Goal: Communication & Community: Participate in discussion

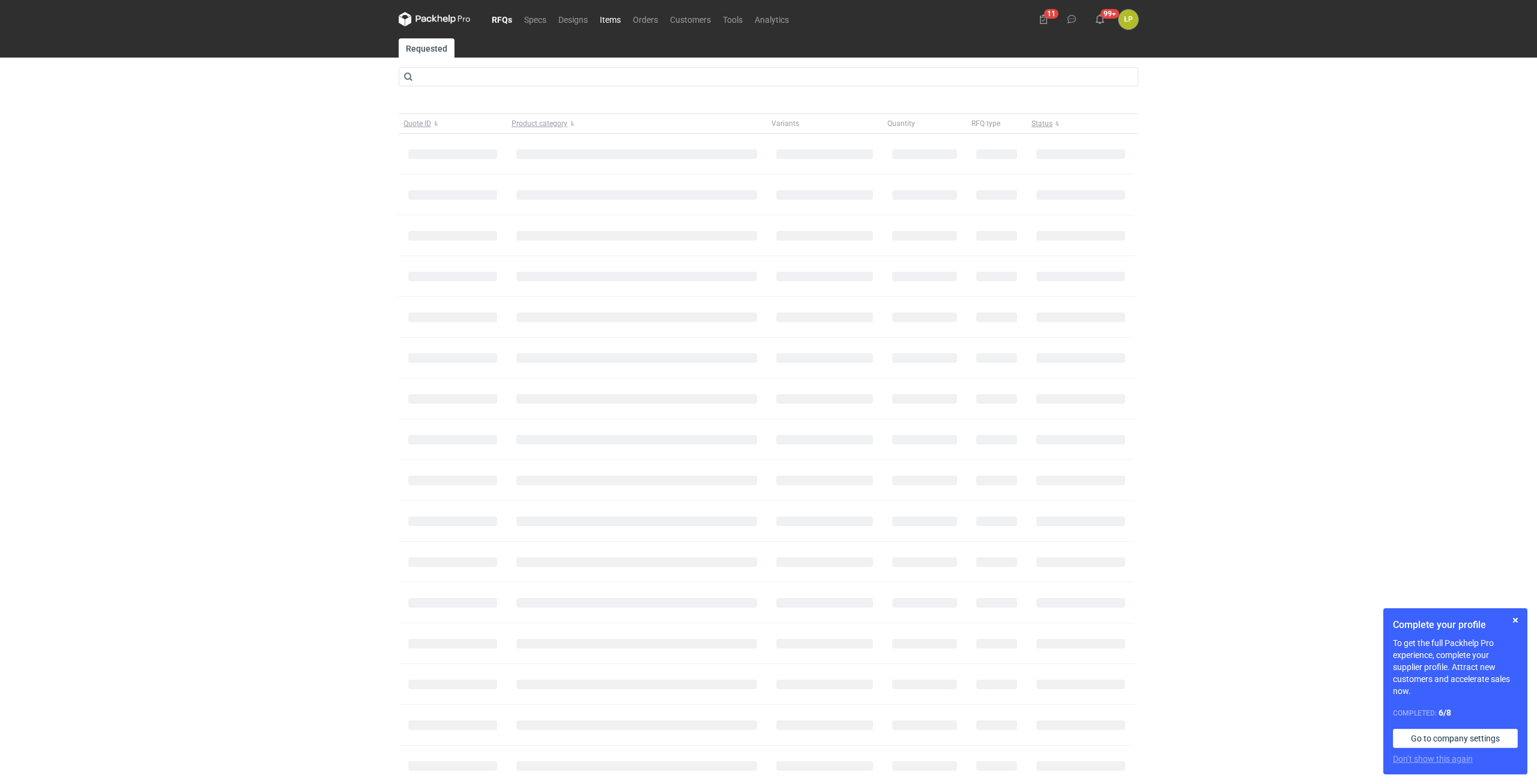
click at [616, 21] on link "Items" at bounding box center [610, 18] width 33 height 14
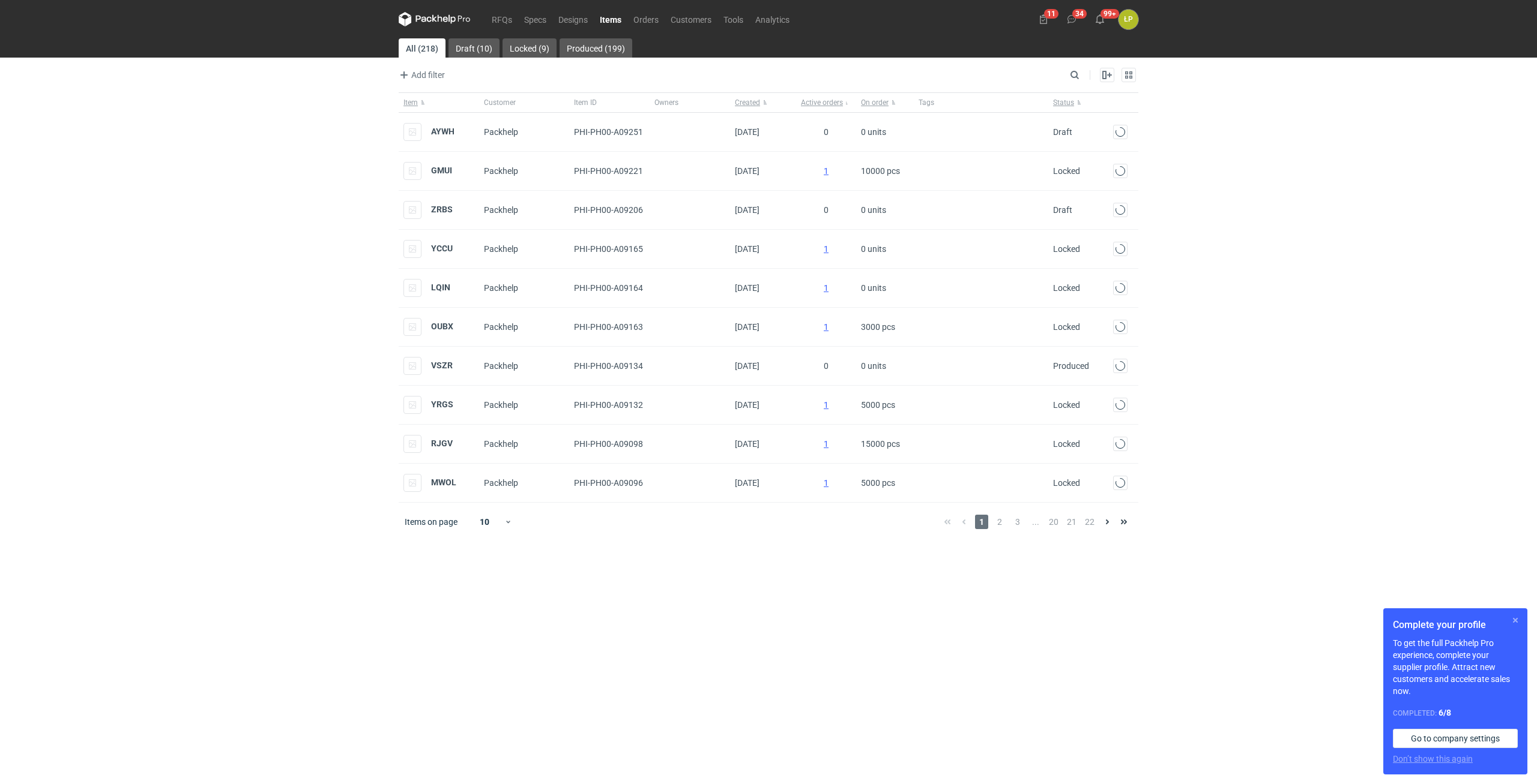
click at [1516, 625] on button "button" at bounding box center [1515, 620] width 14 height 14
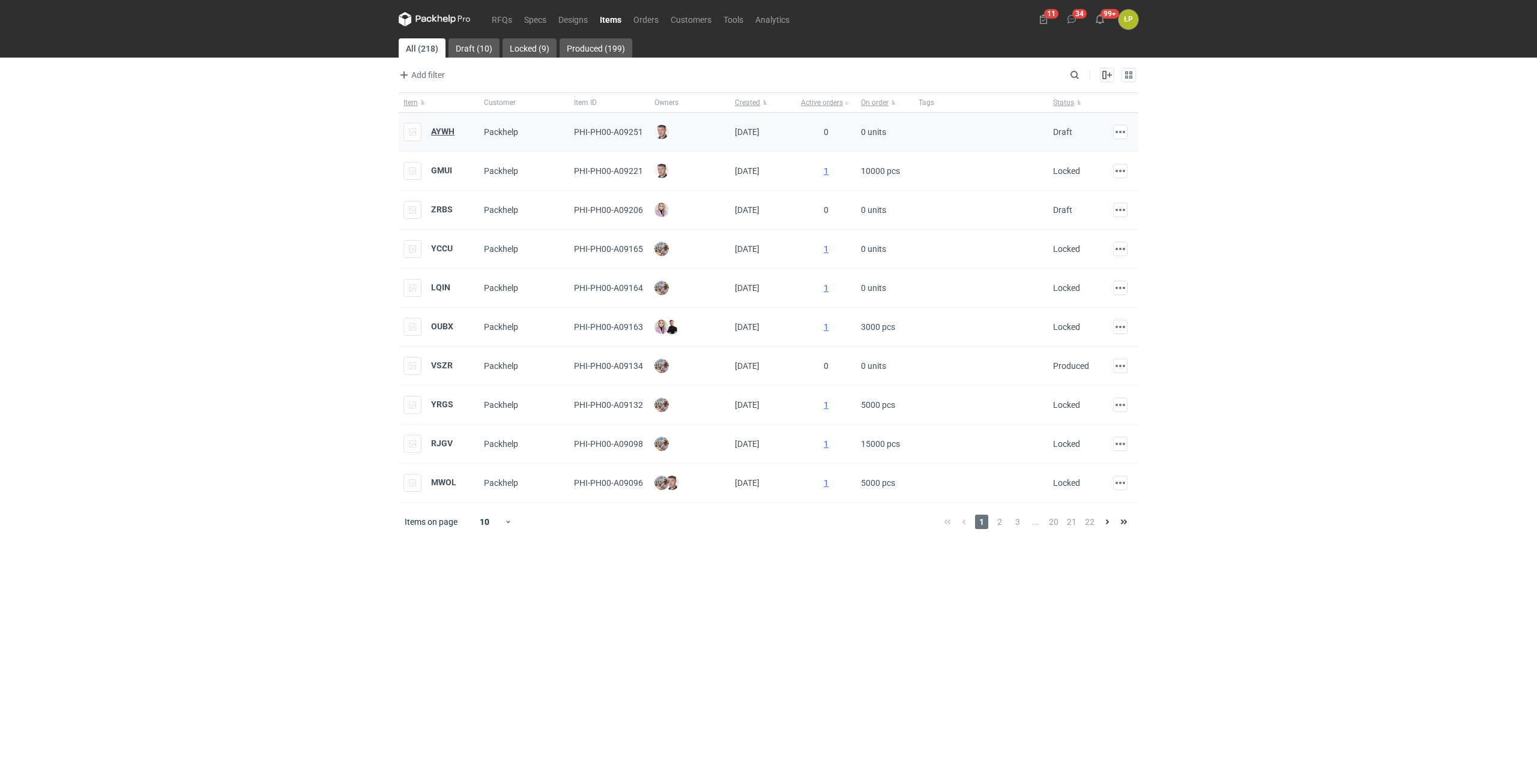
click at [437, 130] on strong "AYWH" at bounding box center [442, 132] width 23 height 10
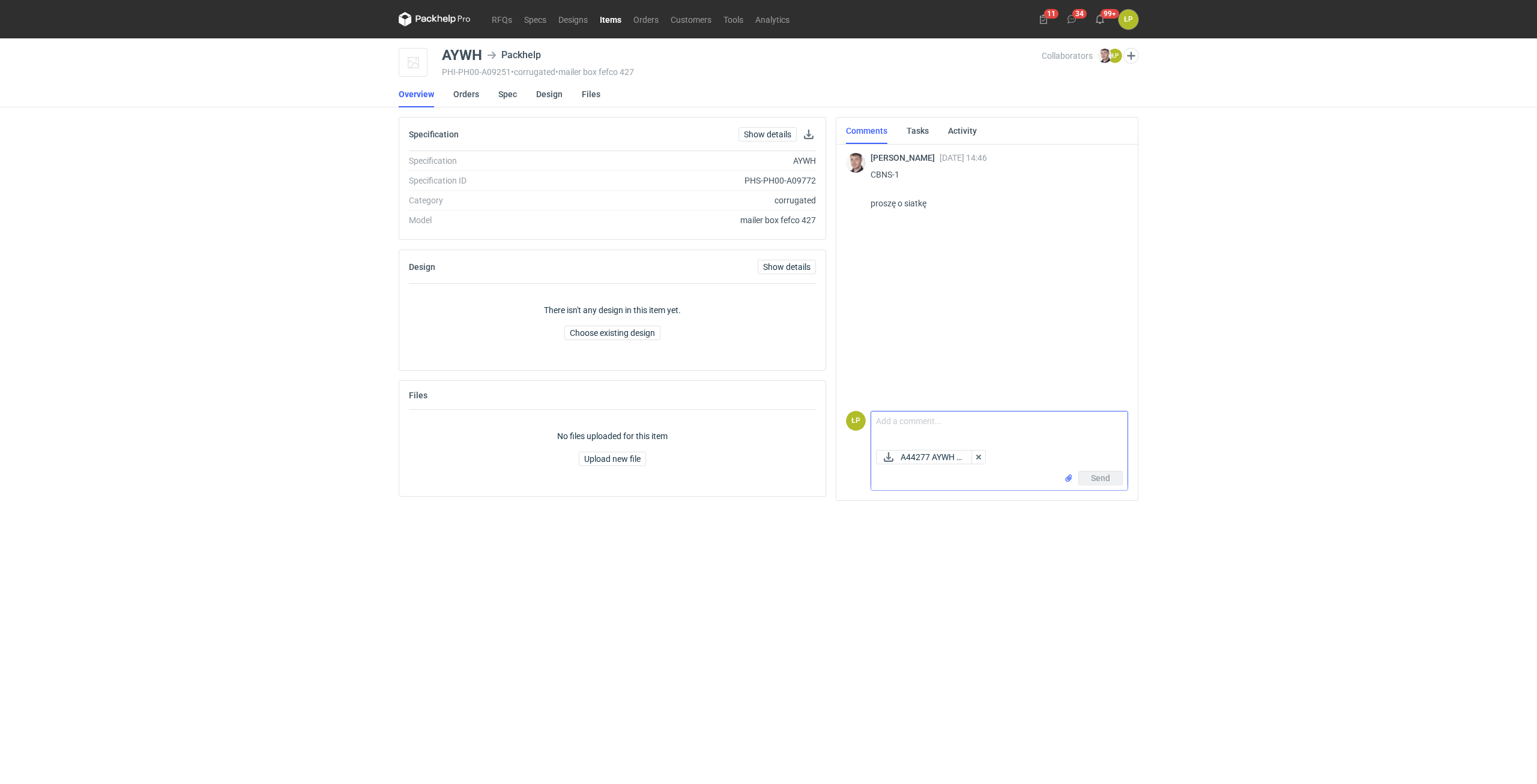
click at [917, 425] on textarea "Comment message" at bounding box center [999, 429] width 257 height 34
type textarea "W ZAŁĄCZNIKU."
click at [1092, 478] on span "Send" at bounding box center [1101, 478] width 19 height 9
